Goal: Find specific page/section: Find specific page/section

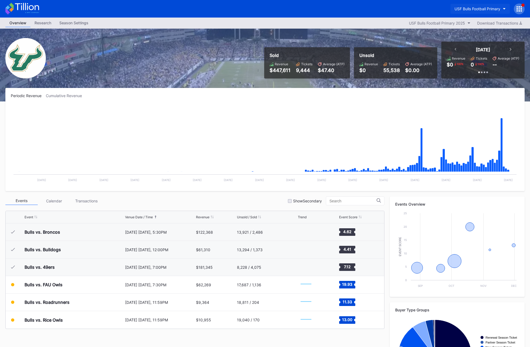
click at [492, 4] on button "USF Bulls Football Primary" at bounding box center [479, 9] width 59 height 10
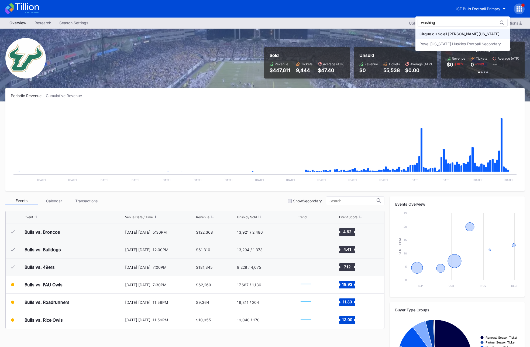
type input "washing"
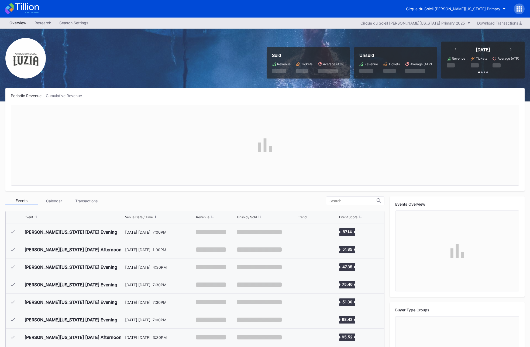
scroll to position [472, 0]
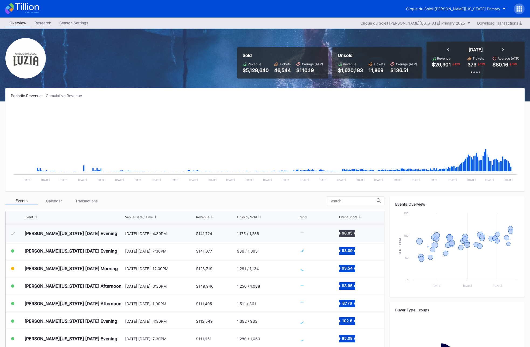
click at [520, 7] on icon at bounding box center [520, 6] width 1 height 1
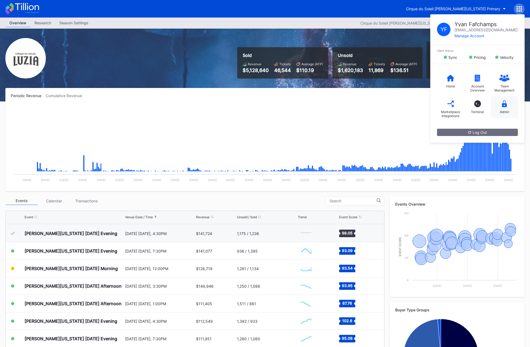
click at [504, 109] on div "Admin" at bounding box center [504, 107] width 27 height 22
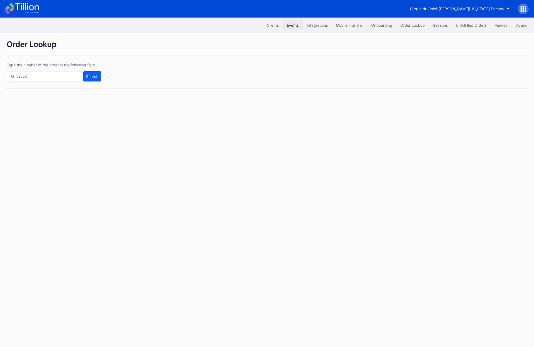
click at [294, 25] on div "Events" at bounding box center [293, 25] width 12 height 5
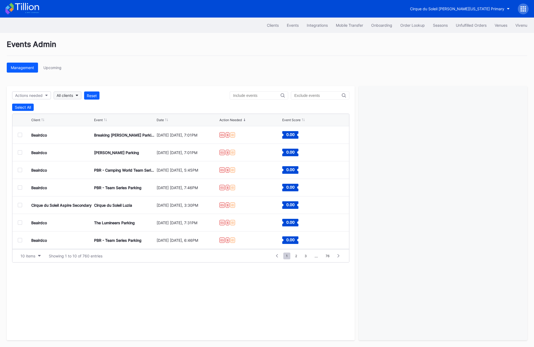
click at [73, 96] on div "All clients" at bounding box center [65, 95] width 16 height 5
type input "washing"
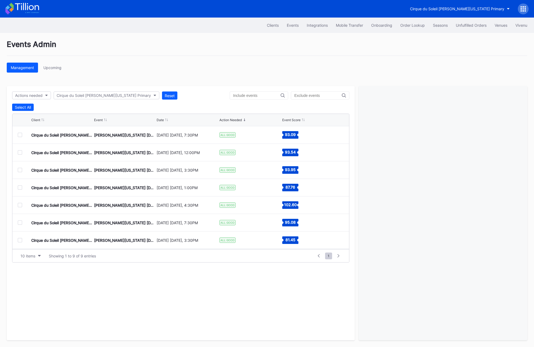
click at [210, 103] on div "Actions needed Cirque du Soleil [PERSON_NAME][US_STATE] Primary Reset Select Al…" at bounding box center [181, 213] width 348 height 254
click at [165, 122] on div "Client Event Date Action Needed Event Score" at bounding box center [180, 120] width 337 height 12
click at [161, 121] on div "Date" at bounding box center [160, 120] width 7 height 4
click at [19, 136] on div at bounding box center [20, 135] width 4 height 4
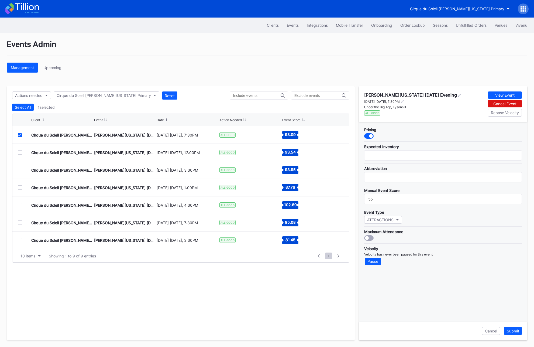
click at [19, 151] on div at bounding box center [20, 152] width 4 height 4
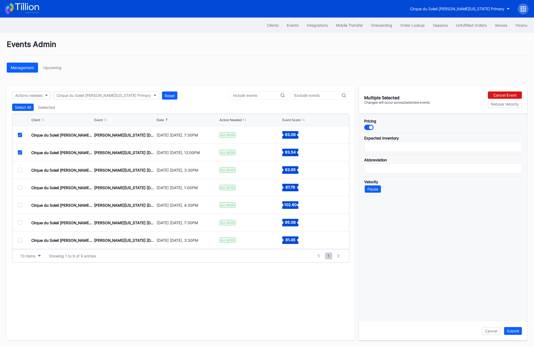
click at [19, 169] on div at bounding box center [20, 170] width 4 height 4
click at [22, 188] on div at bounding box center [24, 187] width 13 height 4
click at [22, 188] on div at bounding box center [20, 187] width 4 height 4
click at [18, 205] on div at bounding box center [20, 205] width 4 height 4
click at [371, 189] on div "Pause" at bounding box center [372, 188] width 11 height 5
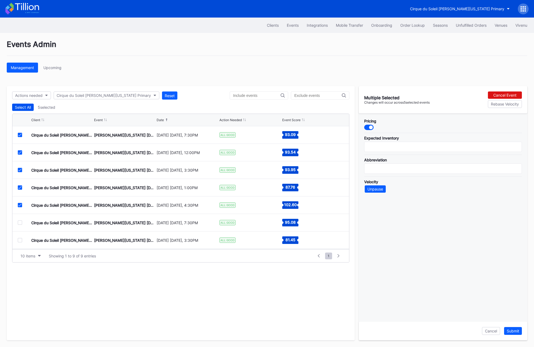
click at [22, 107] on div "Select All" at bounding box center [23, 107] width 16 height 5
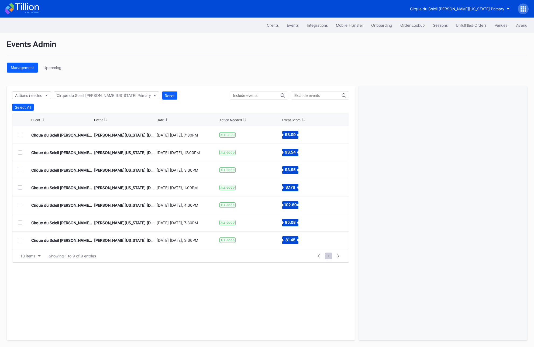
click at [20, 134] on div at bounding box center [20, 135] width 4 height 4
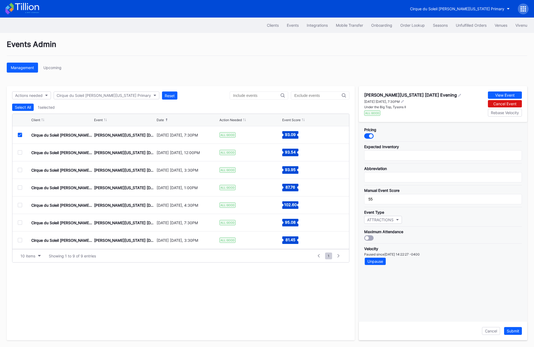
click at [20, 134] on icon at bounding box center [19, 134] width 3 height 3
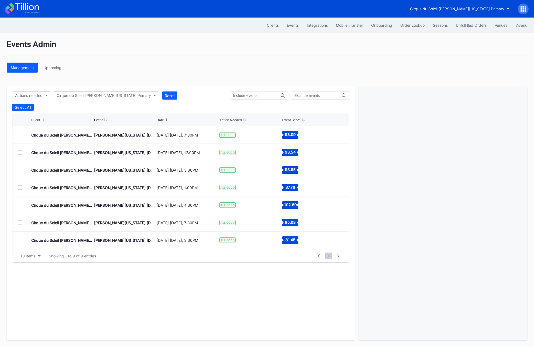
click at [524, 11] on icon at bounding box center [522, 8] width 5 height 5
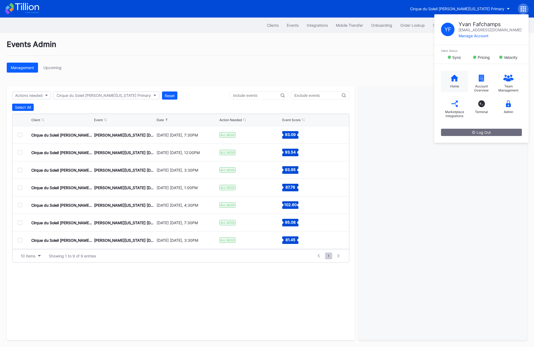
click at [459, 78] on div "Home" at bounding box center [454, 82] width 27 height 22
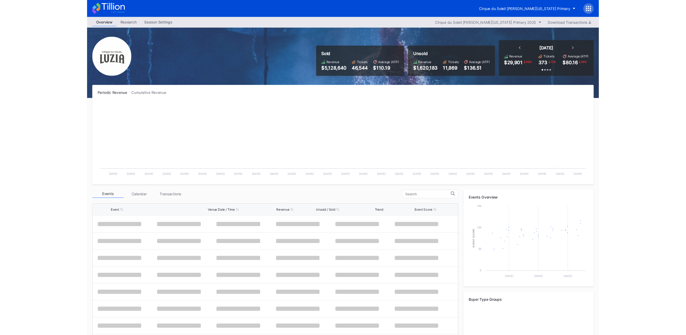
scroll to position [472, 0]
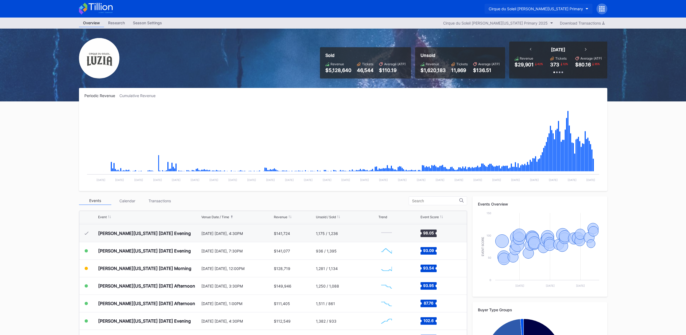
click at [530, 8] on div "Cirque du Soleil [PERSON_NAME][US_STATE] Primary" at bounding box center [536, 8] width 94 height 5
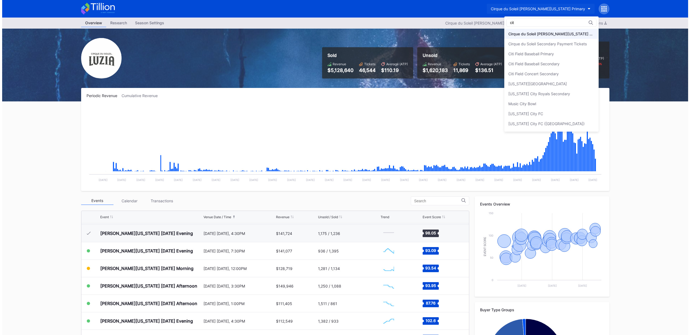
scroll to position [0, 0]
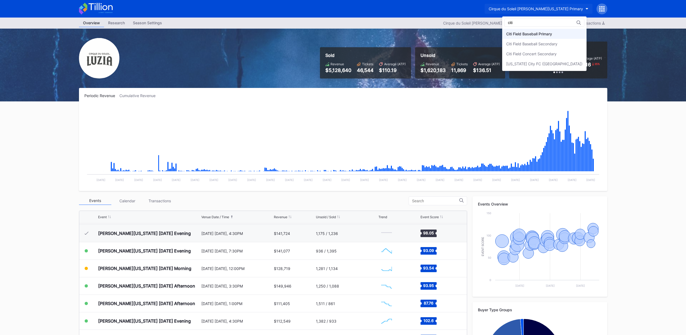
type input "citi"
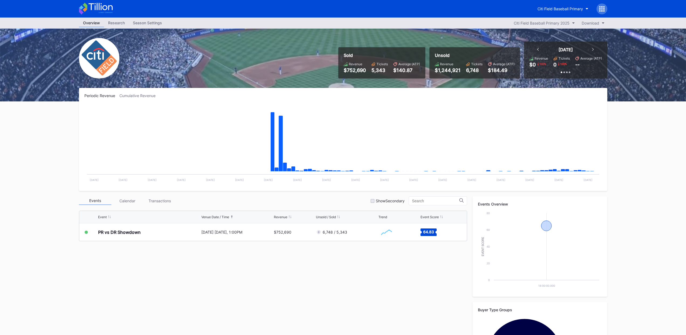
click at [530, 11] on icon at bounding box center [601, 8] width 5 height 5
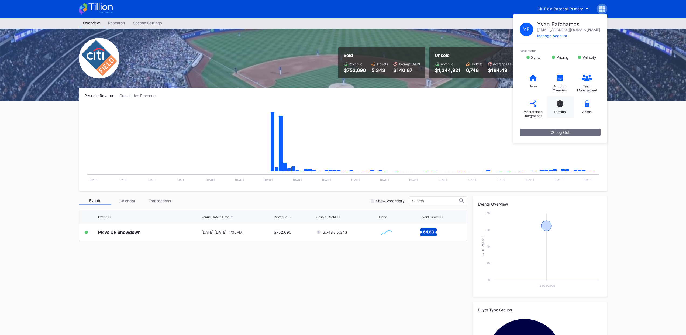
click at [530, 106] on div "T_ Terminal" at bounding box center [560, 107] width 27 height 22
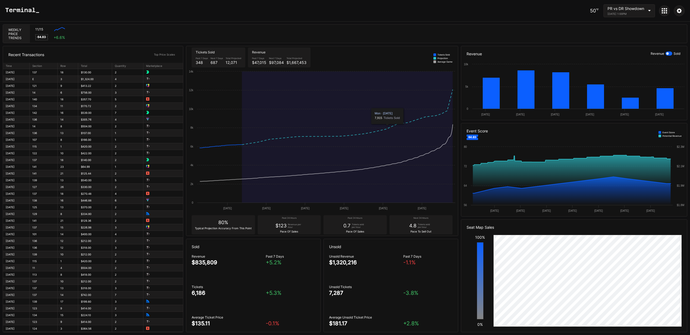
click at [422, 22] on div "50 ℉ PR vs DR Showdown [DATE] 1:00PM Weekly Price Trends 11/15 Created with Hig…" at bounding box center [345, 167] width 690 height 335
click at [419, 36] on div "11/15 Created with Highcharts 11.2.0 64.83 + 6.6 %" at bounding box center [358, 34] width 657 height 18
